Goal: Obtain resource: Obtain resource

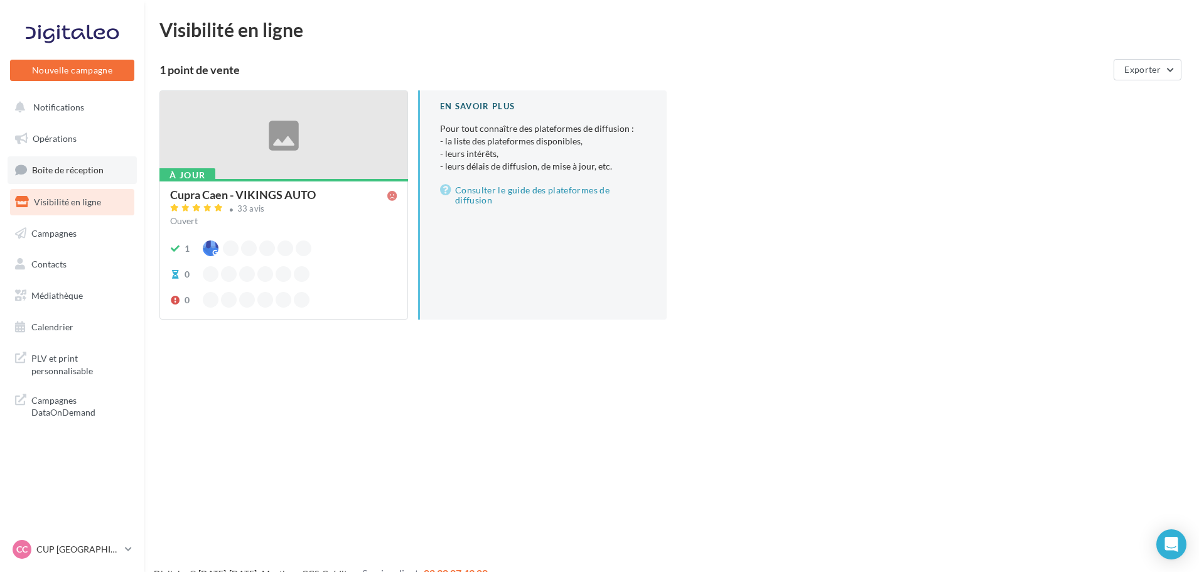
click at [76, 167] on span "Boîte de réception" at bounding box center [68, 169] width 72 height 11
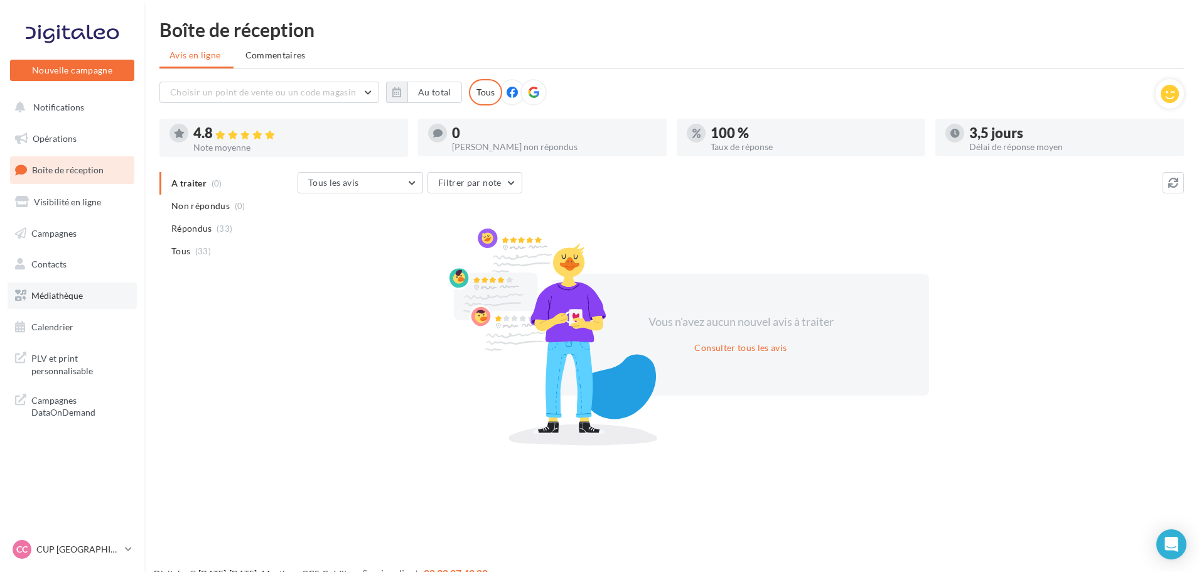
click at [64, 297] on span "Médiathèque" at bounding box center [56, 295] width 51 height 11
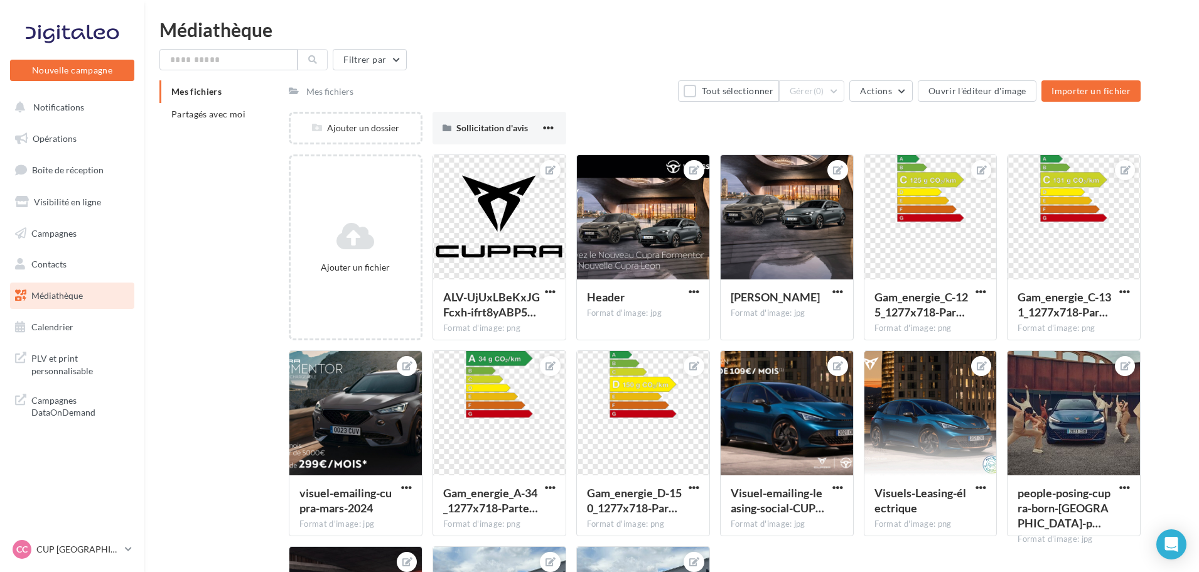
click at [228, 126] on div "Mes fichiers Partagés avec moi" at bounding box center [223, 107] width 129 height 55
click at [227, 117] on span "Partagés avec moi" at bounding box center [208, 114] width 74 height 11
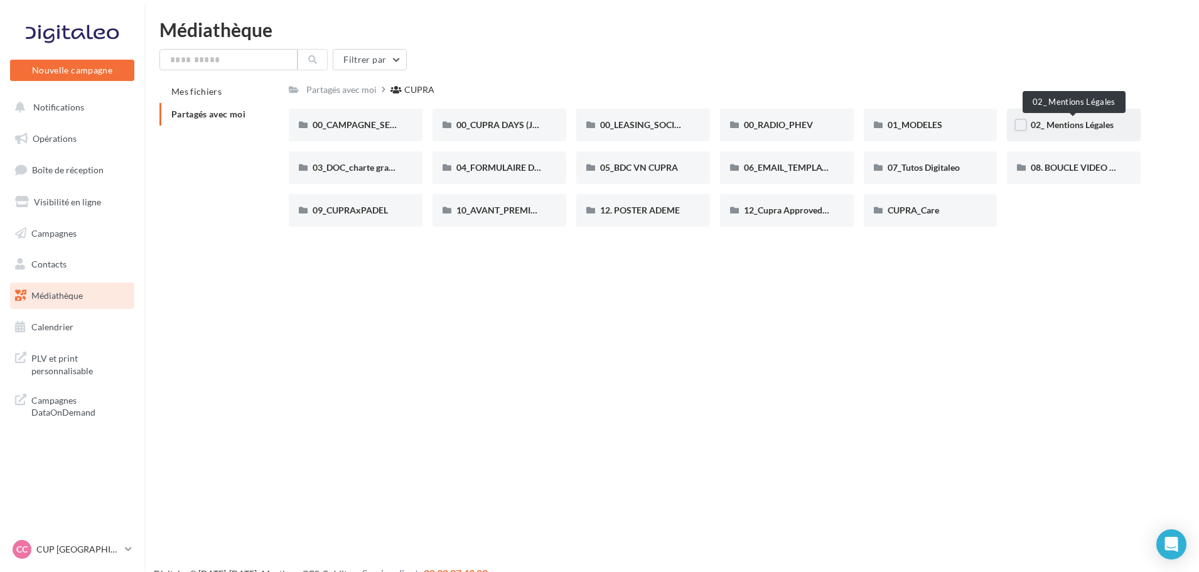
click at [1100, 129] on span "02_ Mentions Légales" at bounding box center [1072, 124] width 83 height 11
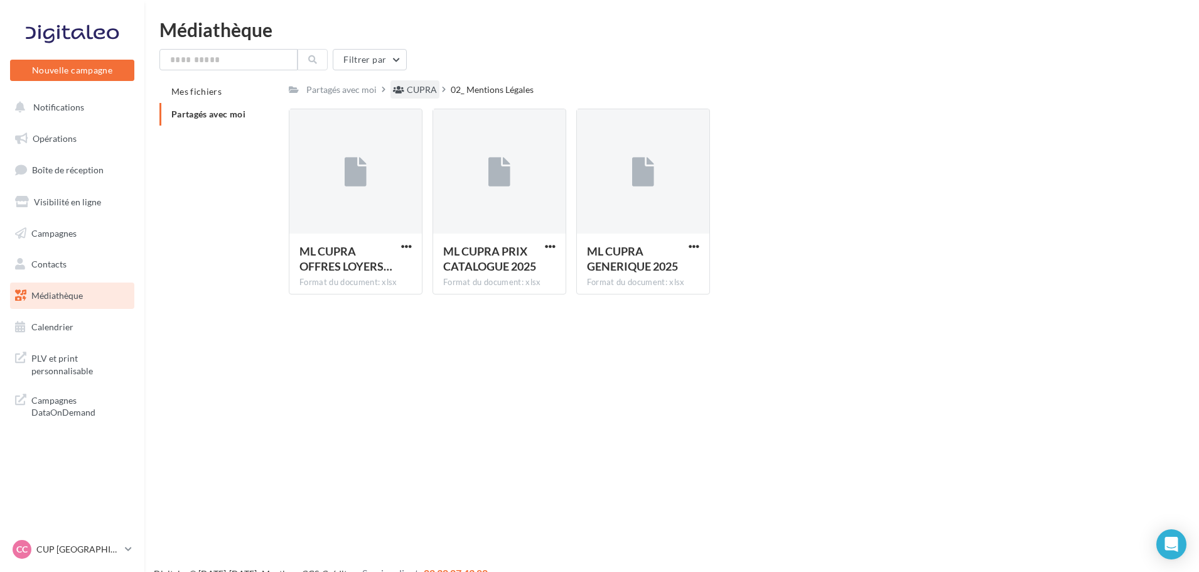
click at [427, 85] on div "CUPRA" at bounding box center [422, 89] width 30 height 13
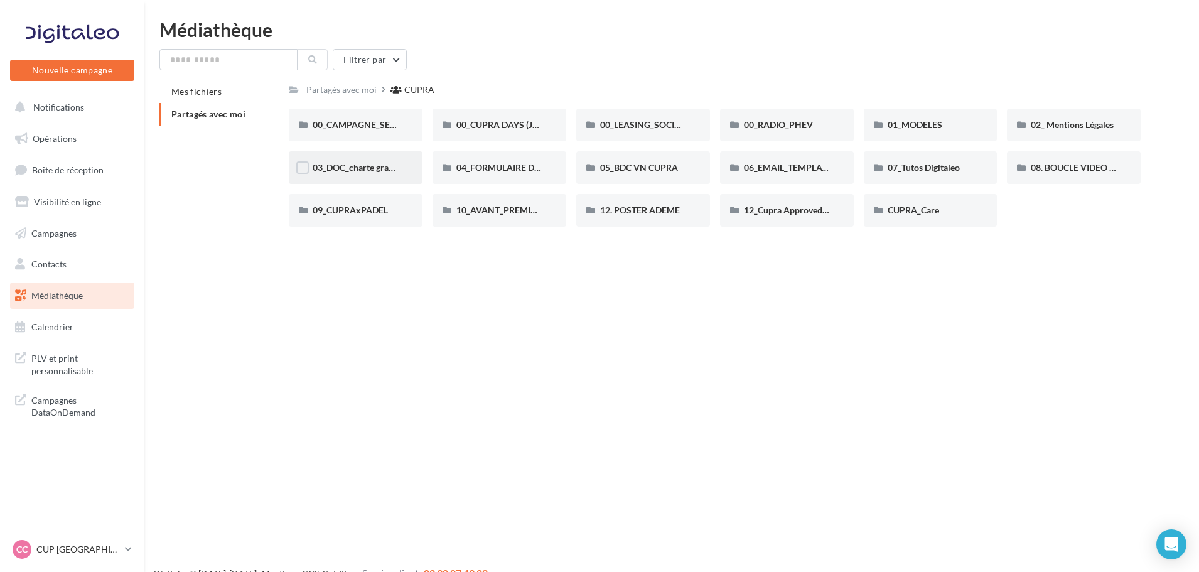
click at [340, 160] on div "03_DOC_charte graphique et GUIDELINES" at bounding box center [356, 167] width 134 height 33
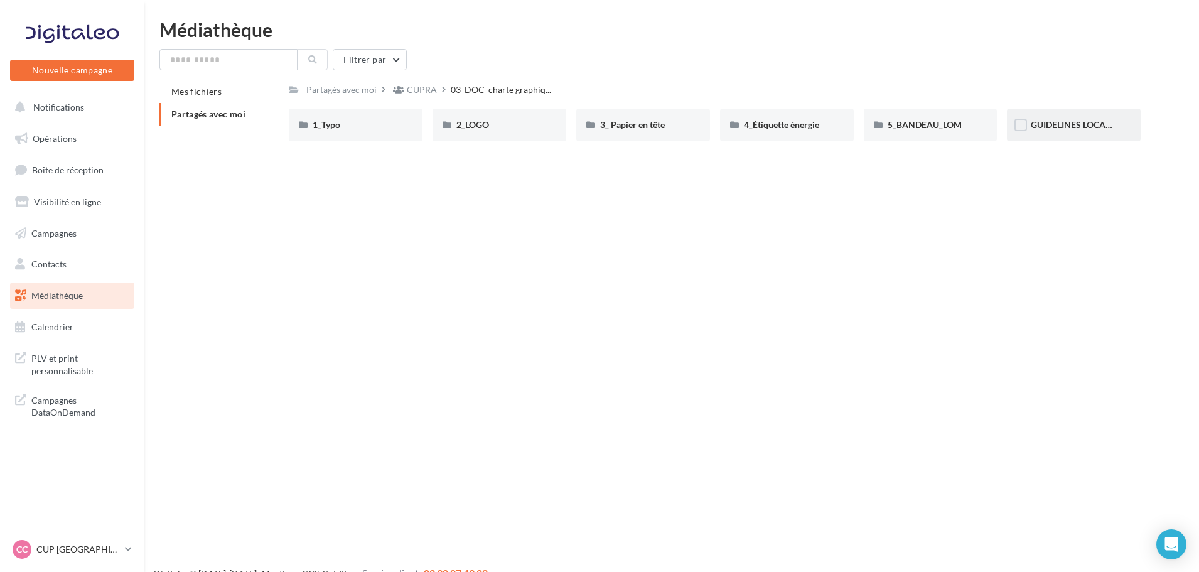
click at [1077, 131] on div "GUIDELINES LOCALES" at bounding box center [1074, 125] width 86 height 13
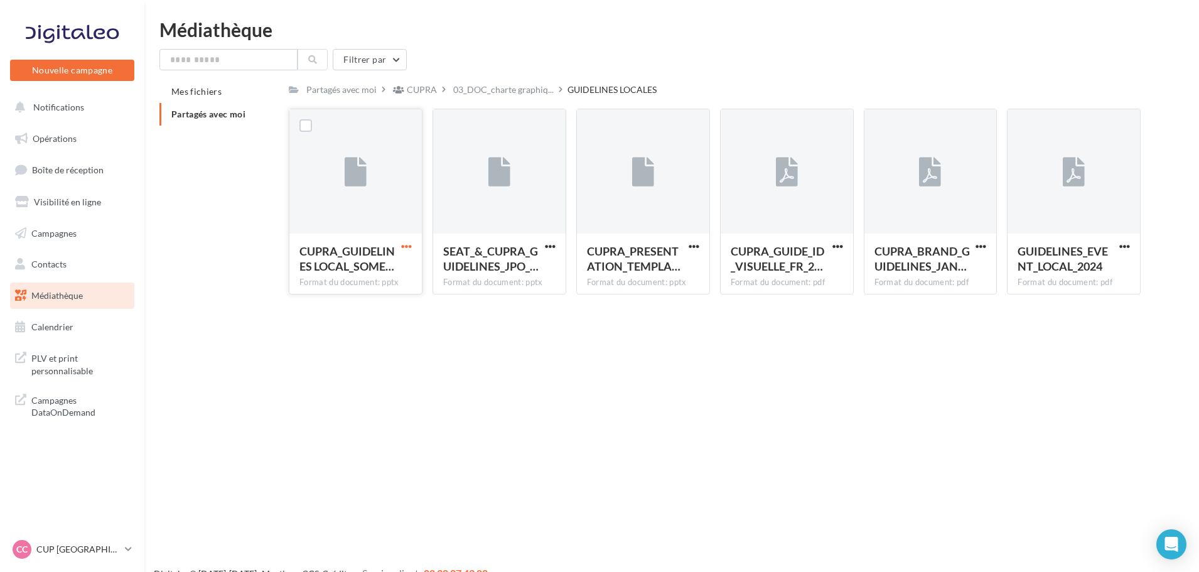
click at [407, 245] on span "button" at bounding box center [406, 246] width 11 height 11
click at [362, 302] on button "Copier l'URL" at bounding box center [352, 304] width 126 height 33
click at [1130, 249] on span "button" at bounding box center [1124, 246] width 11 height 11
click at [1073, 308] on button "Copier l'URL" at bounding box center [1070, 304] width 126 height 33
click at [99, 551] on p "CUP [GEOGRAPHIC_DATA]" at bounding box center [77, 549] width 83 height 13
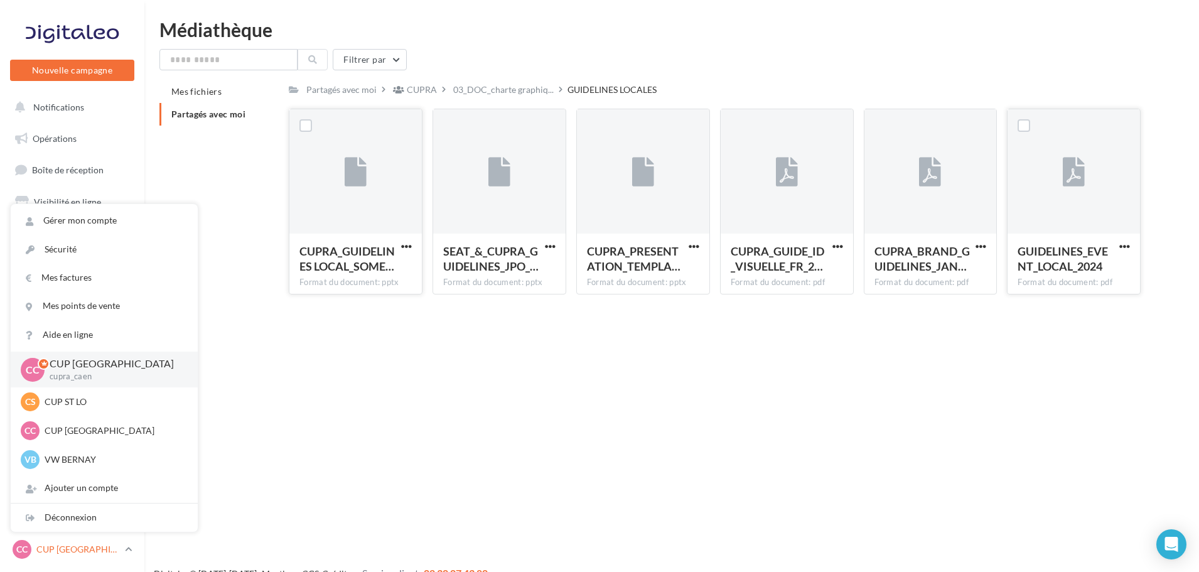
click at [89, 546] on p "CUP [GEOGRAPHIC_DATA]" at bounding box center [77, 549] width 83 height 13
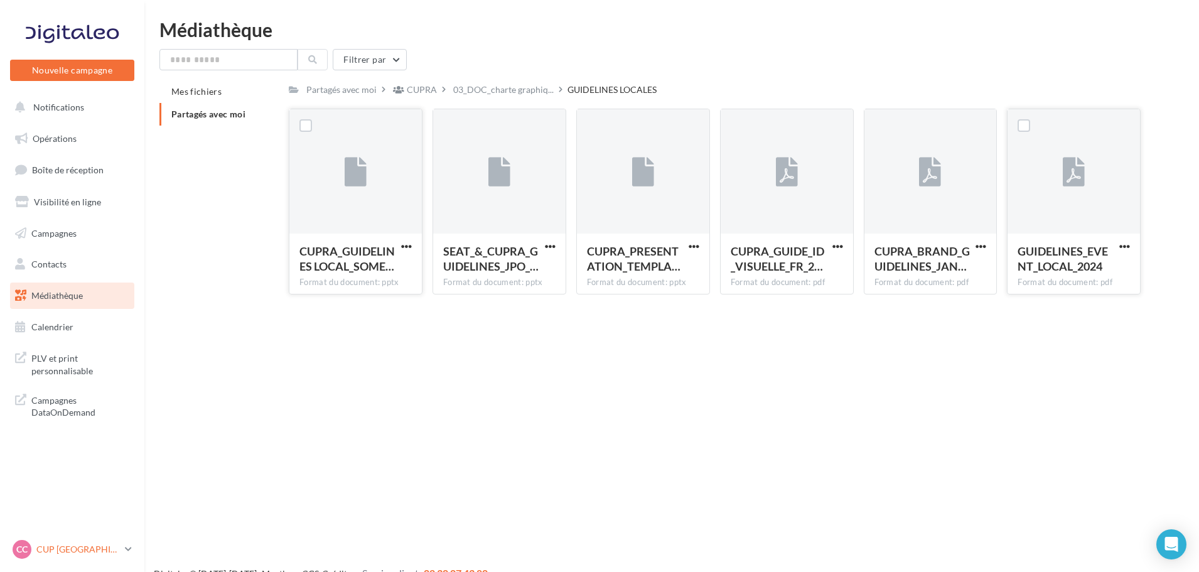
click at [59, 547] on p "CUP [GEOGRAPHIC_DATA]" at bounding box center [77, 549] width 83 height 13
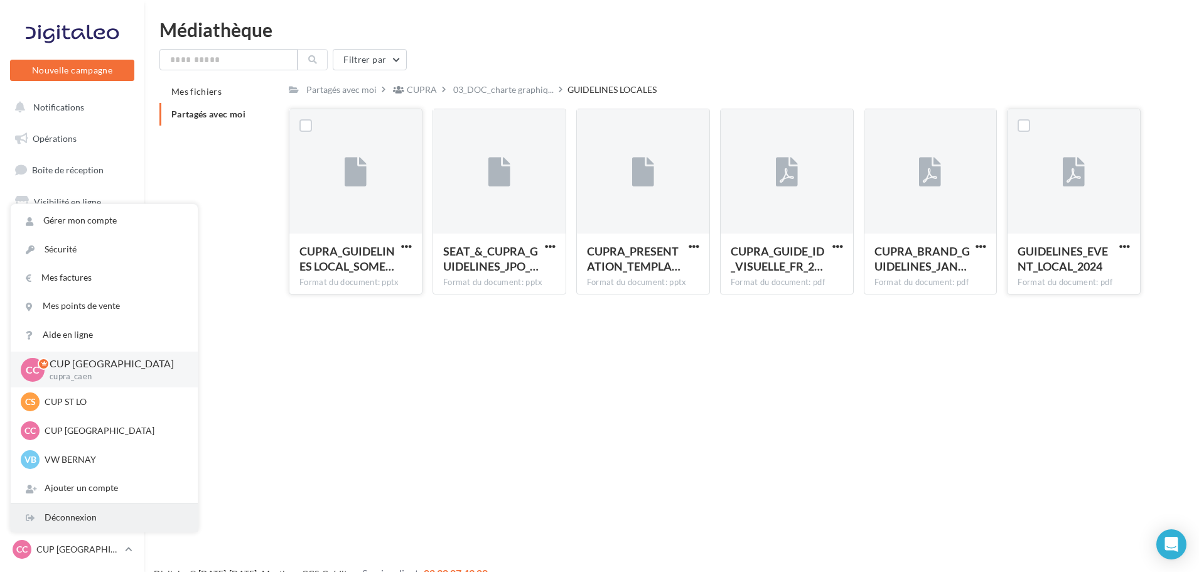
click at [58, 521] on div "Déconnexion" at bounding box center [104, 517] width 187 height 28
